Goal: Find specific page/section: Find specific page/section

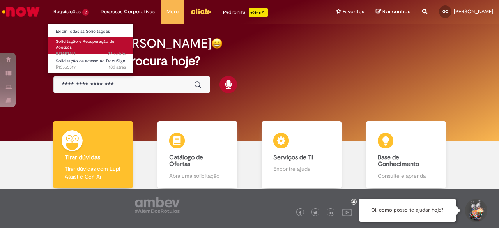
click at [85, 48] on link "Solicitação e Recuperação de Acessos 22h atrás 22 horas atrás R13582919" at bounding box center [91, 45] width 86 height 17
click at [81, 39] on span "Solicitação e Recuperação de Acessos" at bounding box center [85, 45] width 58 height 12
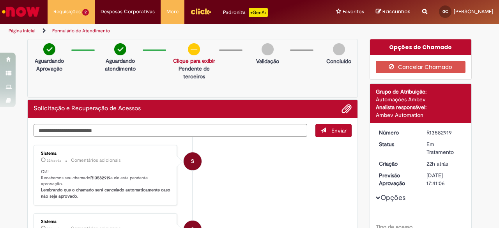
click at [31, 12] on img "Ir para a Homepage" at bounding box center [21, 12] width 40 height 16
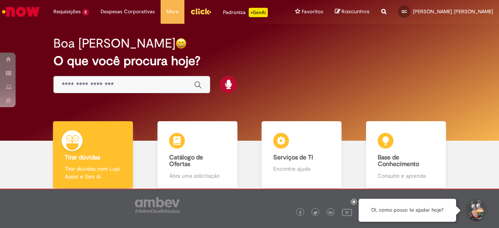
click at [204, 7] on img "Menu Cabeçalho" at bounding box center [200, 11] width 21 height 12
